Goal: Entertainment & Leisure: Consume media (video, audio)

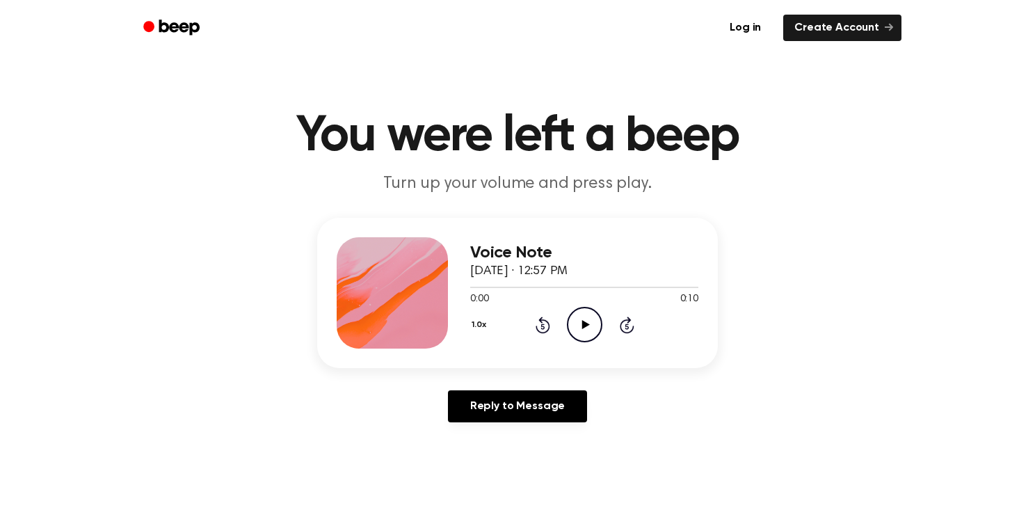
click at [591, 324] on icon "Play Audio" at bounding box center [584, 324] width 35 height 35
click at [588, 315] on icon "Play Audio" at bounding box center [584, 324] width 35 height 35
click at [598, 337] on icon "Play Audio" at bounding box center [584, 324] width 35 height 35
click at [586, 312] on icon "Play Audio" at bounding box center [584, 324] width 35 height 35
click at [594, 317] on icon "Play Audio" at bounding box center [584, 324] width 35 height 35
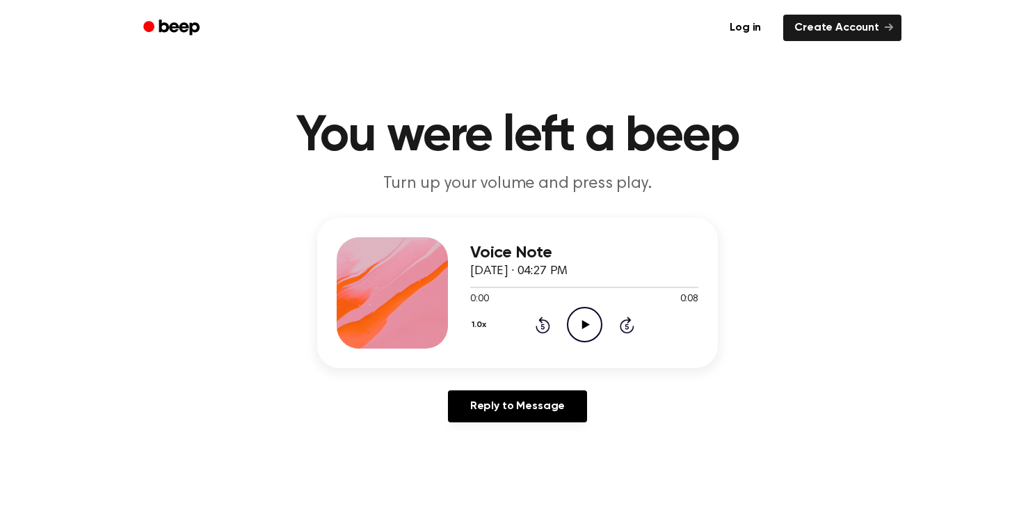
click at [591, 324] on icon "Play Audio" at bounding box center [584, 324] width 35 height 35
click at [473, 287] on div at bounding box center [523, 287] width 106 height 1
click at [591, 327] on icon "Play Audio" at bounding box center [584, 324] width 35 height 35
click at [588, 319] on icon "Play Audio" at bounding box center [584, 324] width 35 height 35
click at [584, 319] on icon "Play Audio" at bounding box center [584, 324] width 35 height 35
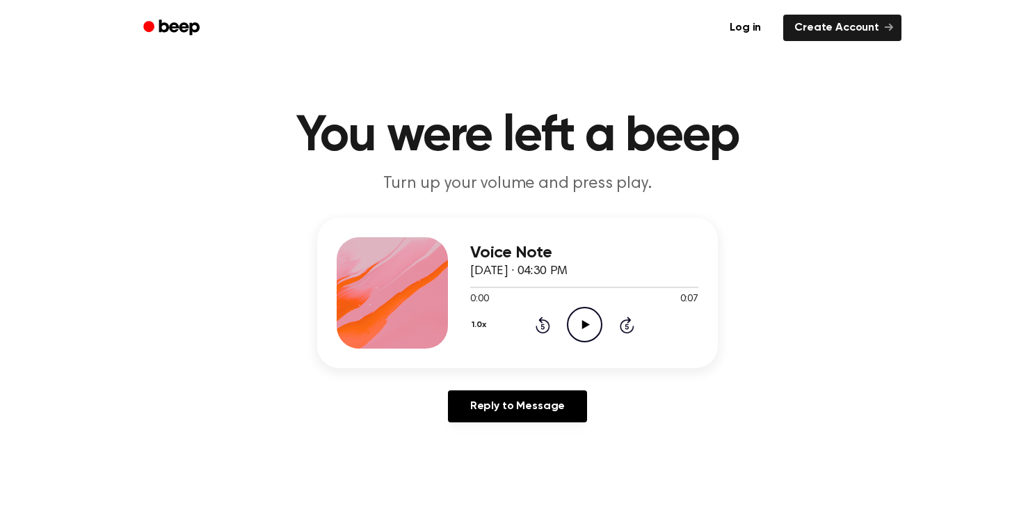
click at [589, 314] on icon "Play Audio" at bounding box center [584, 324] width 35 height 35
click at [581, 317] on icon "Play Audio" at bounding box center [584, 324] width 35 height 35
click at [581, 317] on icon "Pause Audio" at bounding box center [584, 324] width 35 height 35
click at [573, 309] on icon "Play Audio" at bounding box center [584, 324] width 35 height 35
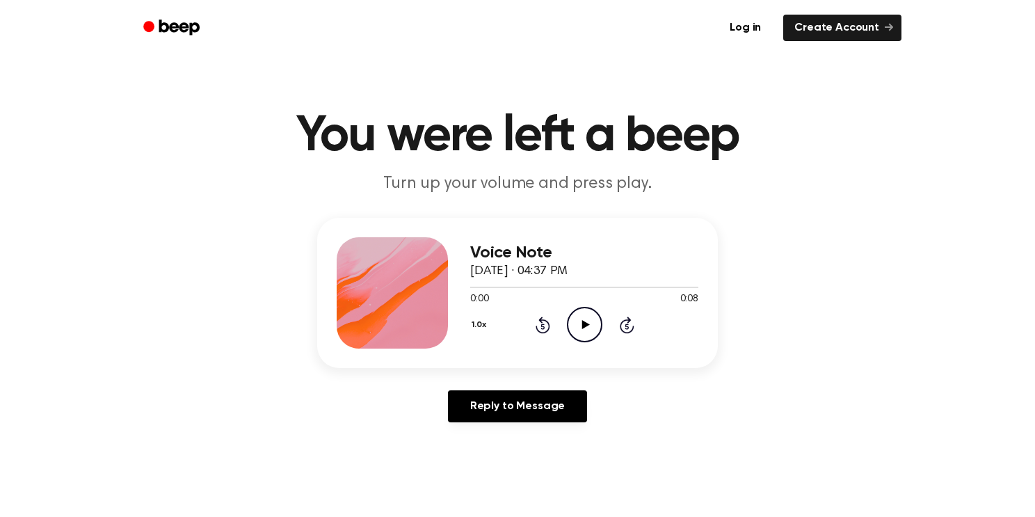
click at [589, 310] on icon "Play Audio" at bounding box center [584, 324] width 35 height 35
click at [586, 313] on icon "Play Audio" at bounding box center [584, 324] width 35 height 35
